Goal: Task Accomplishment & Management: Complete application form

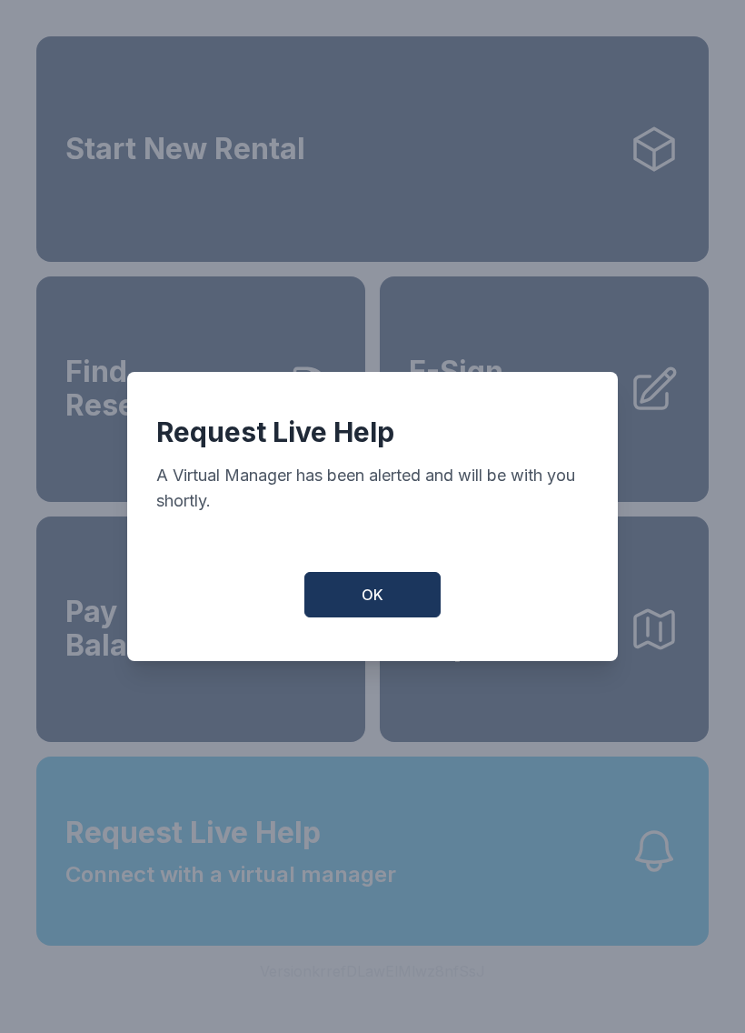
click at [407, 600] on button "OK" at bounding box center [373, 594] width 136 height 45
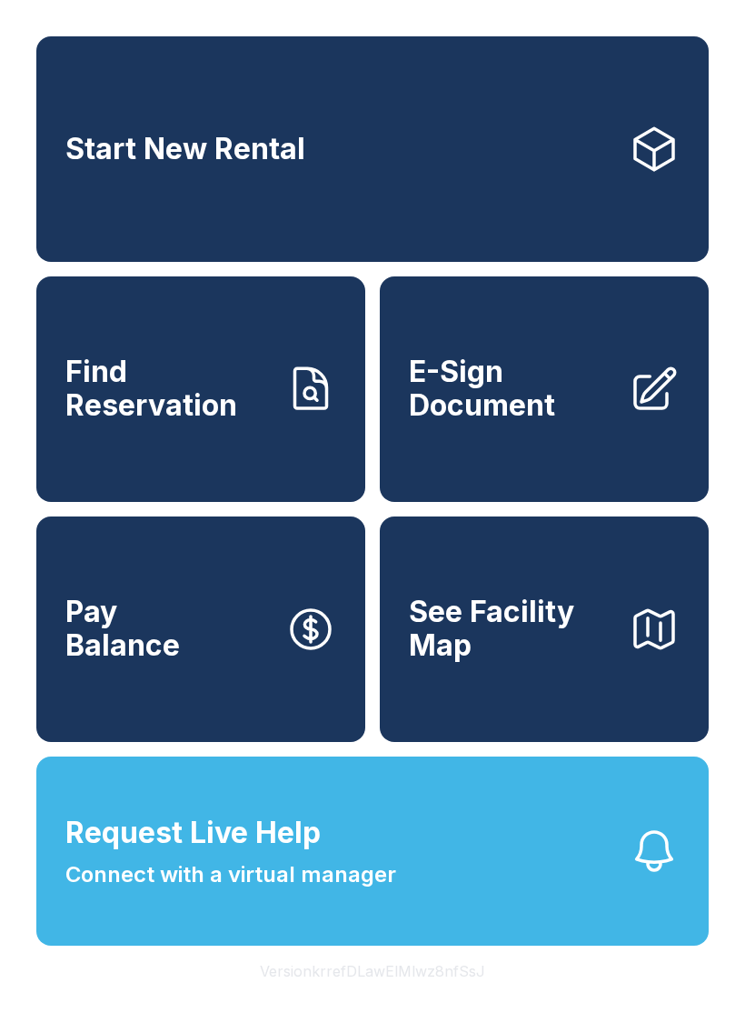
click at [231, 891] on span "Connect with a virtual manager" at bounding box center [230, 874] width 331 height 33
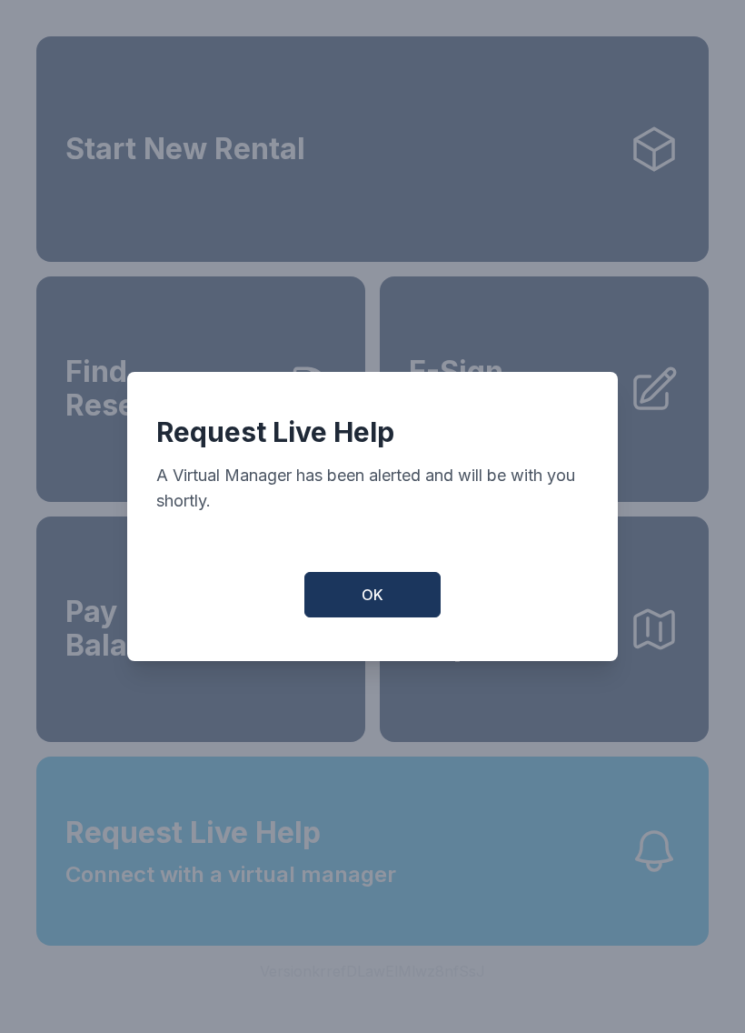
click at [394, 601] on button "OK" at bounding box center [373, 594] width 136 height 45
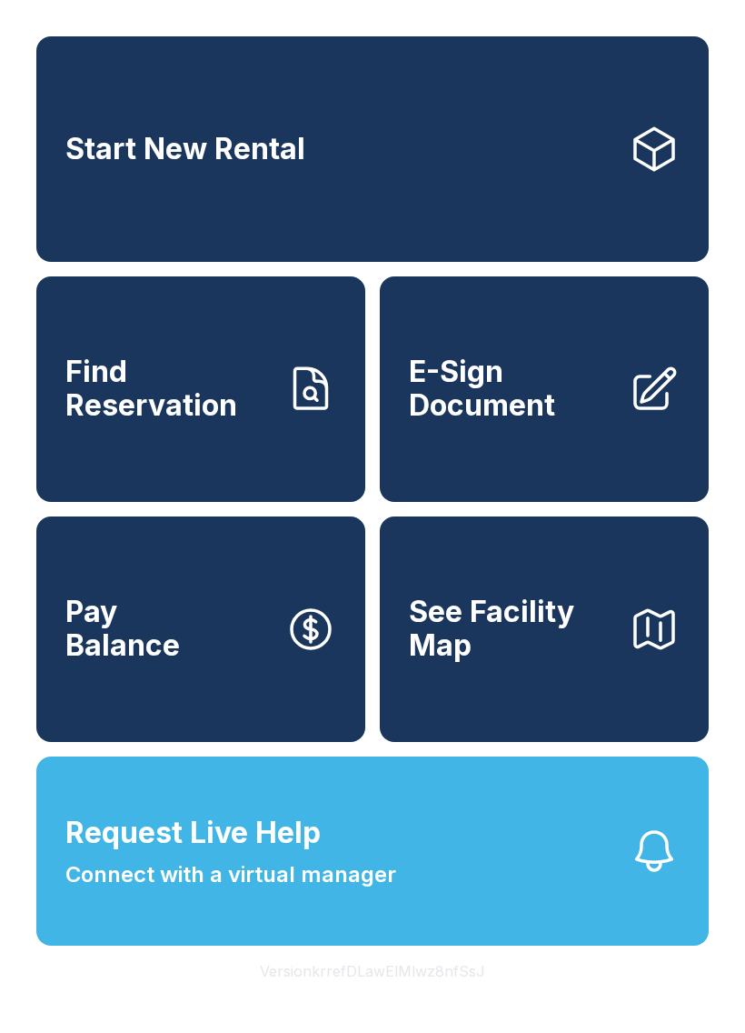
click at [565, 381] on span "E-Sign Document" at bounding box center [511, 388] width 205 height 66
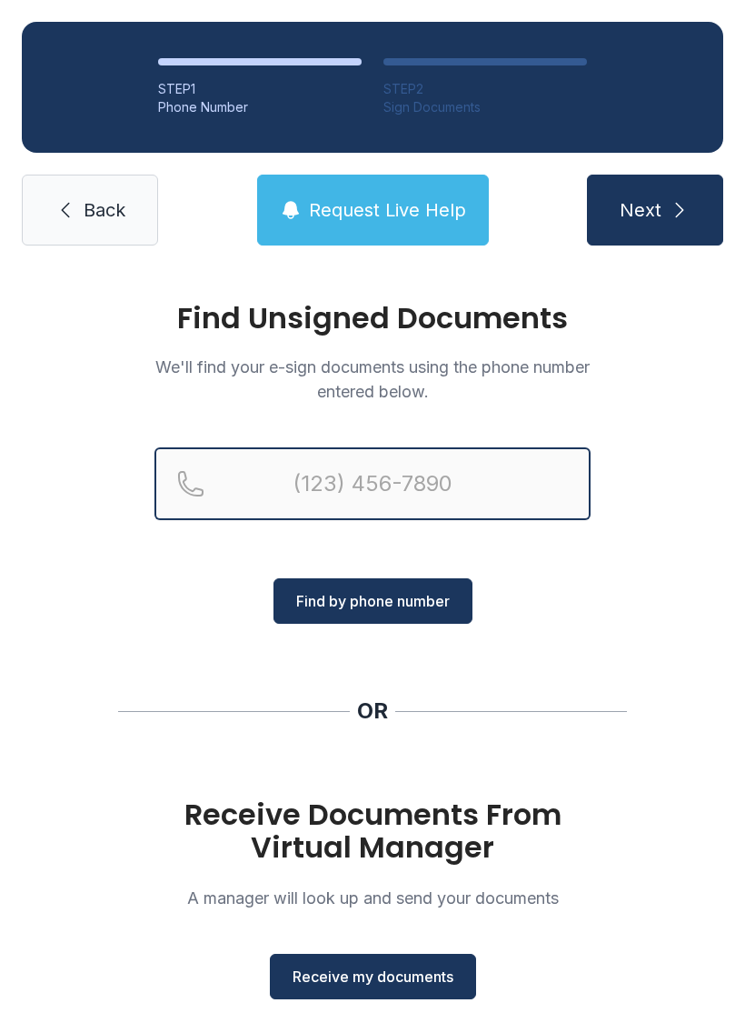
click at [455, 490] on input "Reservation phone number" at bounding box center [373, 483] width 436 height 73
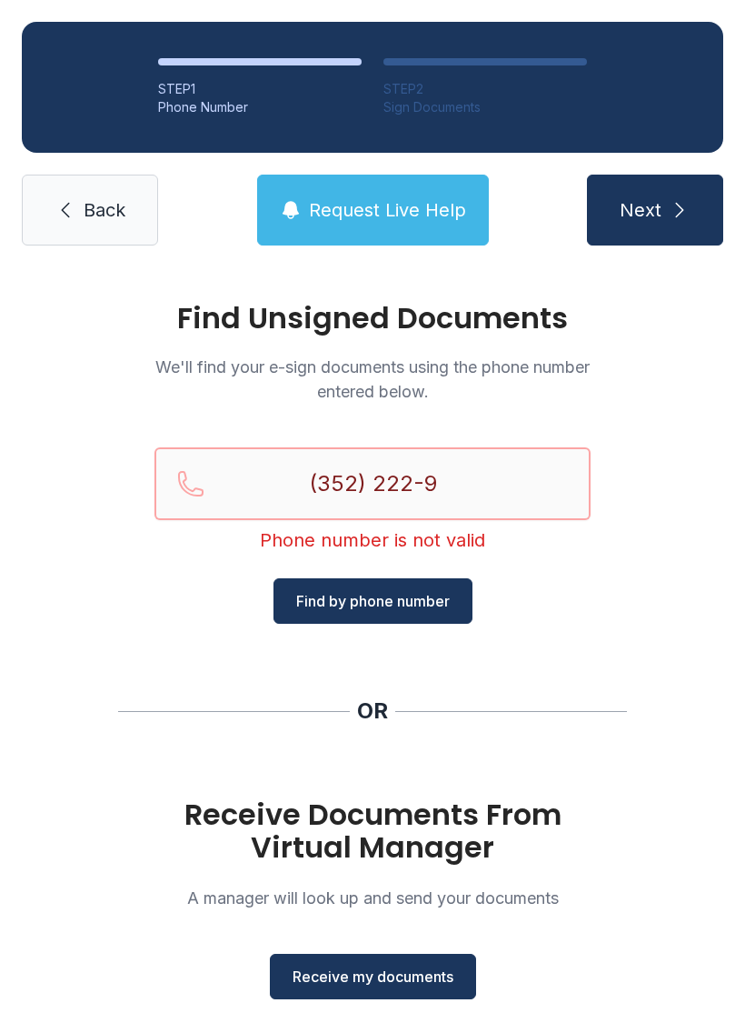
click at [502, 484] on input "(352) 222-9" at bounding box center [373, 483] width 436 height 73
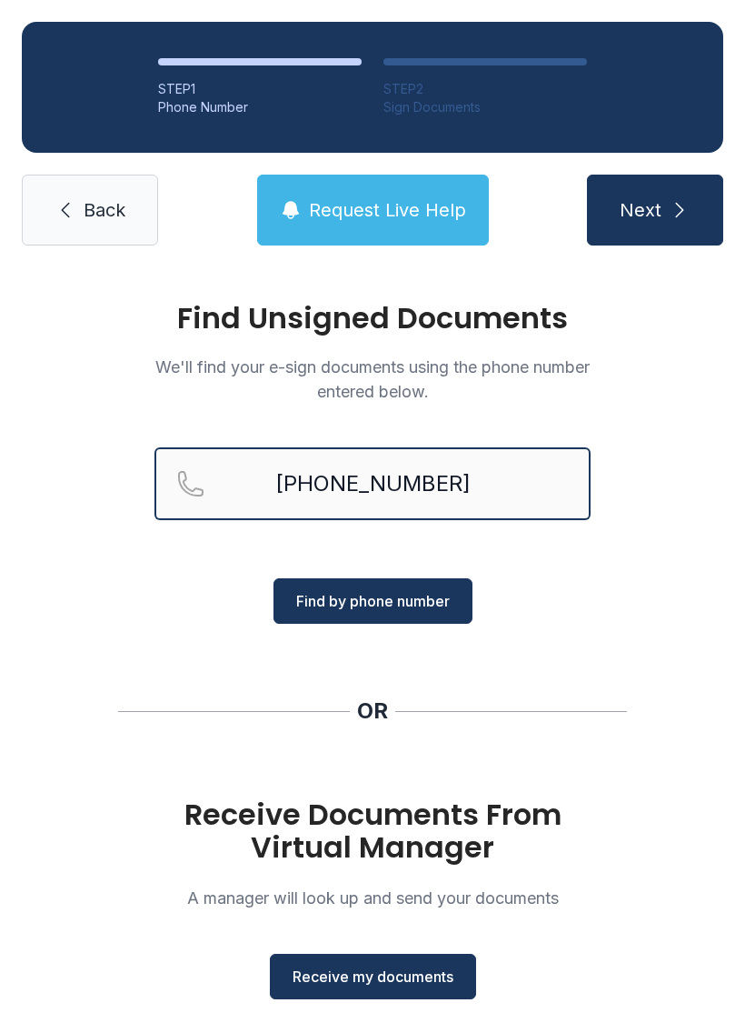
type input "[PHONE_NUMBER]"
click at [422, 606] on span "Find by phone number" at bounding box center [373, 601] width 154 height 22
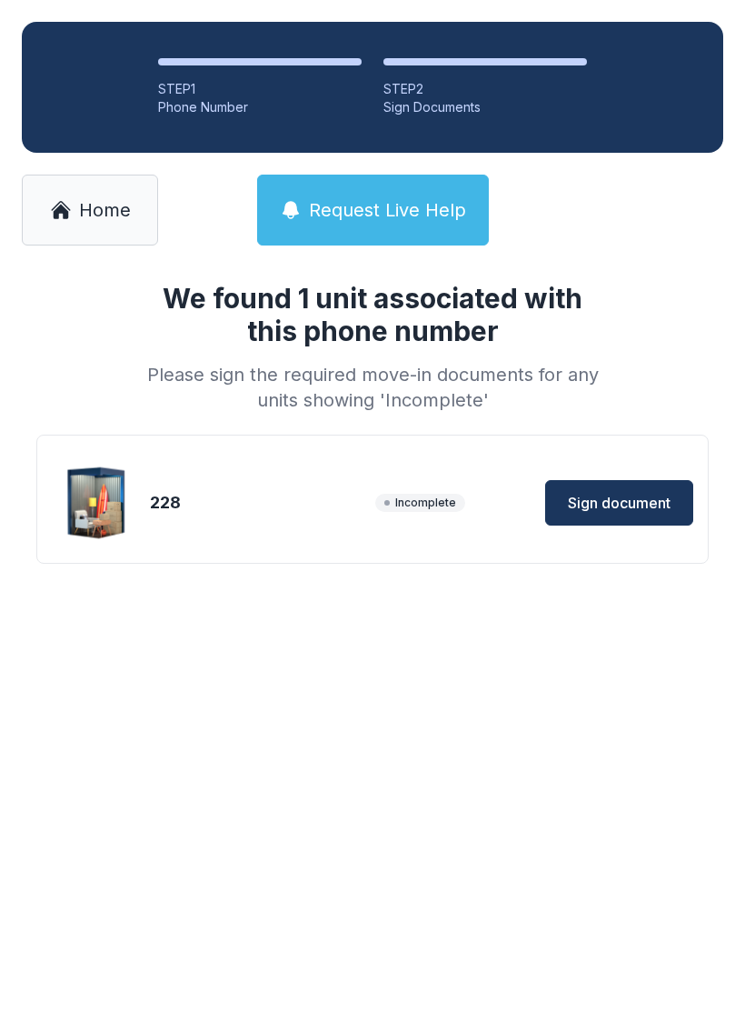
click at [632, 496] on span "Sign document" at bounding box center [619, 503] width 103 height 22
click at [473, 874] on main "We found 1 unit associated with this phone number Please sign the required move…" at bounding box center [372, 649] width 745 height 765
click at [475, 907] on main "We found 1 unit associated with this phone number Please sign the required move…" at bounding box center [372, 649] width 745 height 765
click at [434, 193] on button "Request Live Help" at bounding box center [373, 210] width 232 height 71
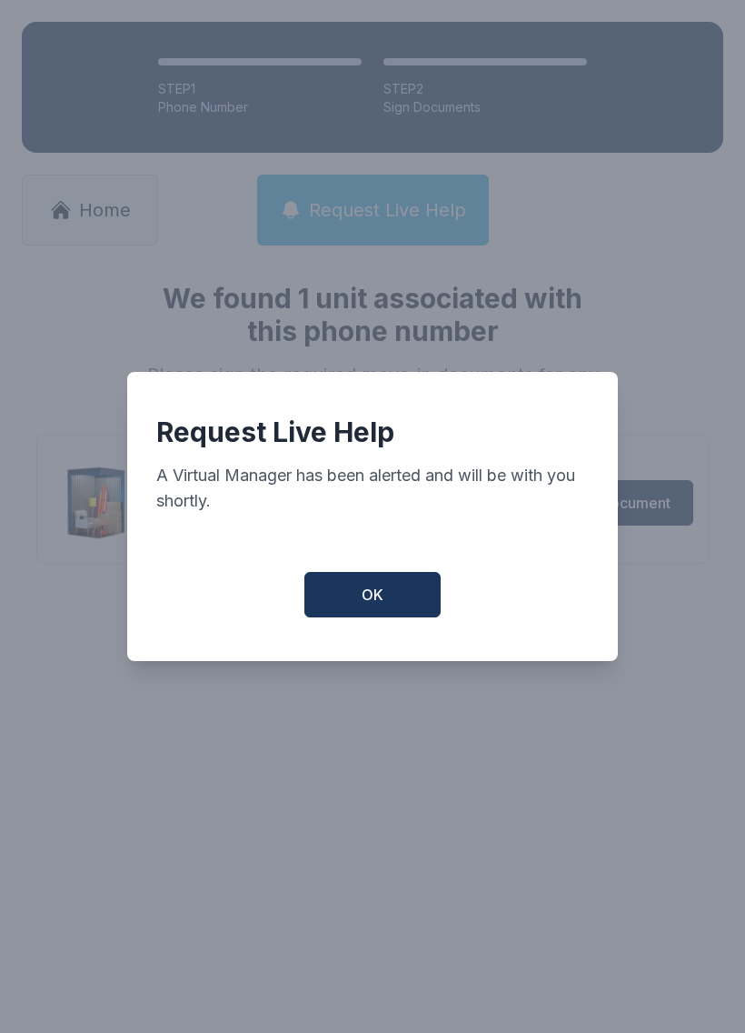
click at [403, 614] on button "OK" at bounding box center [373, 594] width 136 height 45
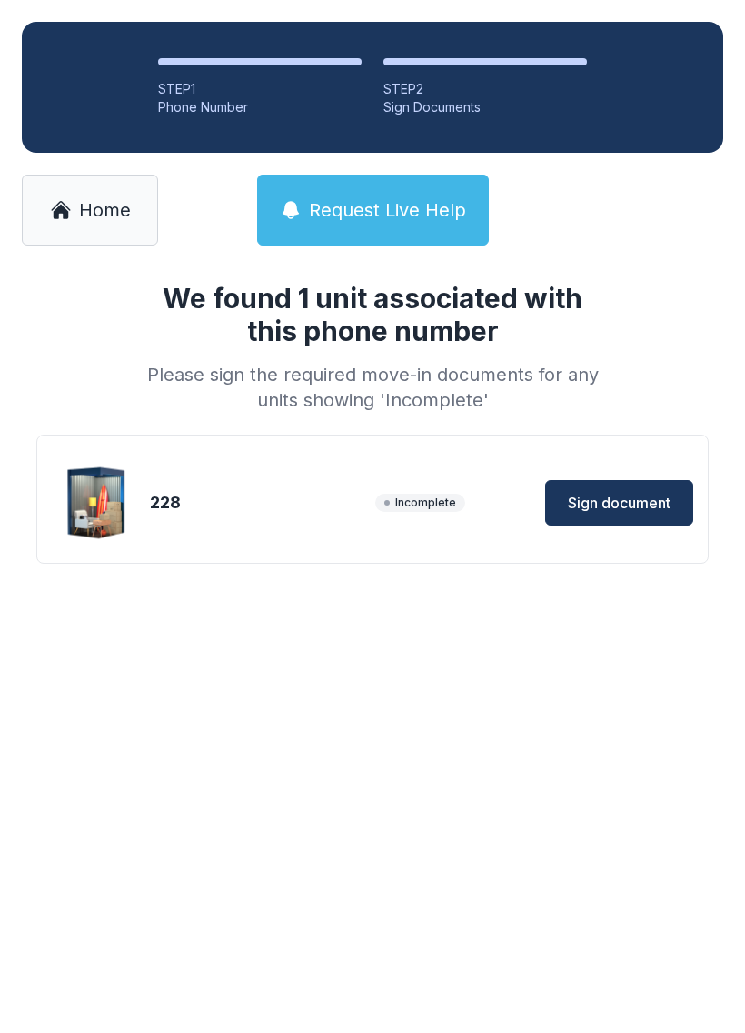
click at [627, 502] on span "Sign document" at bounding box center [619, 503] width 103 height 22
click at [491, 337] on h1 "We found 1 unit associated with this phone number" at bounding box center [372, 314] width 465 height 65
